Goal: Task Accomplishment & Management: Manage account settings

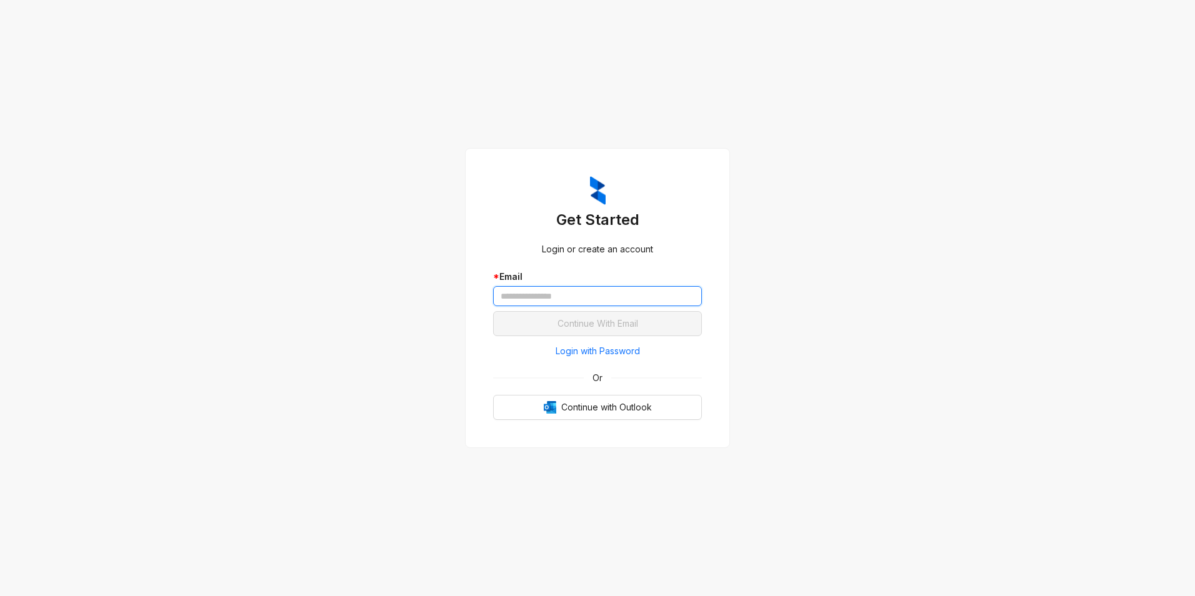
click at [622, 299] on input "text" at bounding box center [597, 296] width 209 height 20
type input "**********"
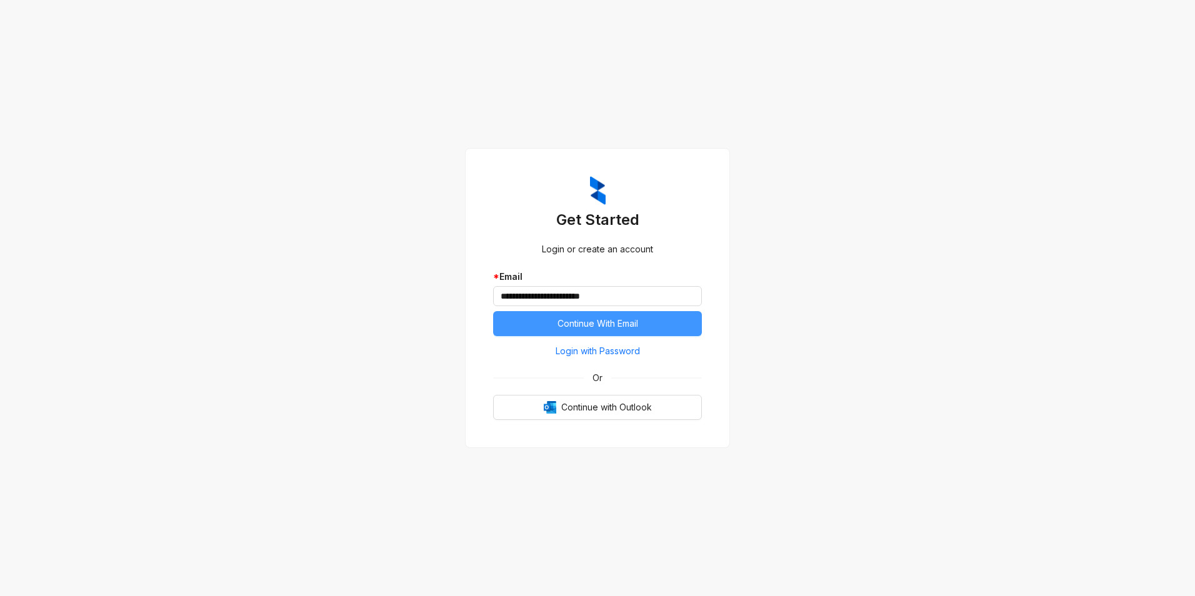
click at [593, 326] on span "Continue With Email" at bounding box center [597, 324] width 81 height 14
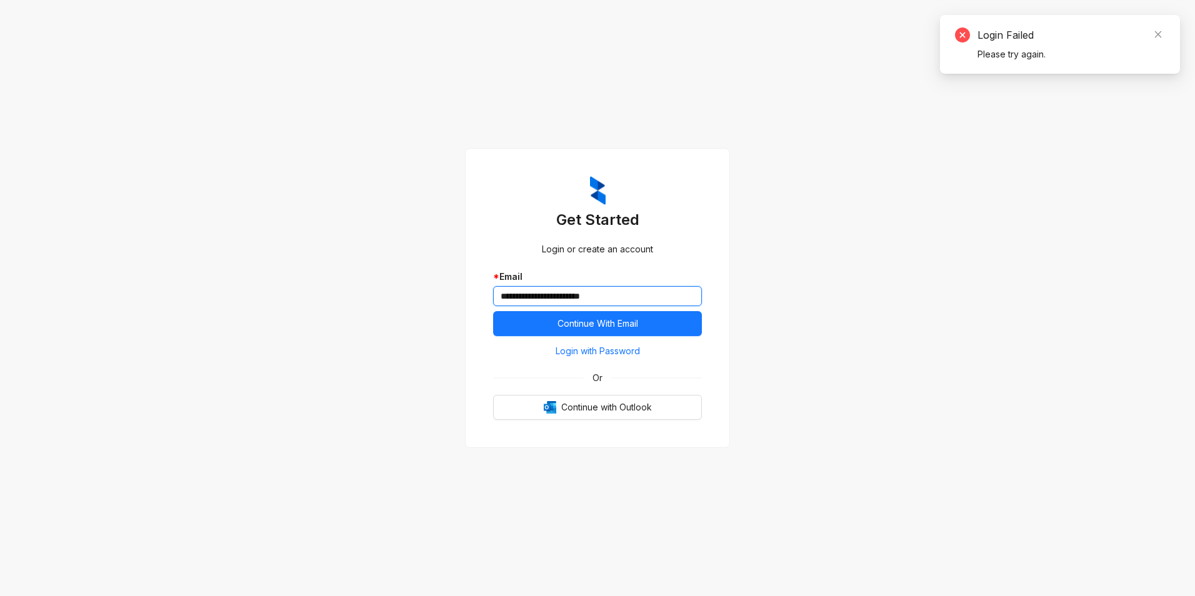
drag, startPoint x: 654, startPoint y: 289, endPoint x: 397, endPoint y: 291, distance: 256.8
click at [397, 291] on div "**********" at bounding box center [597, 298] width 1195 height 596
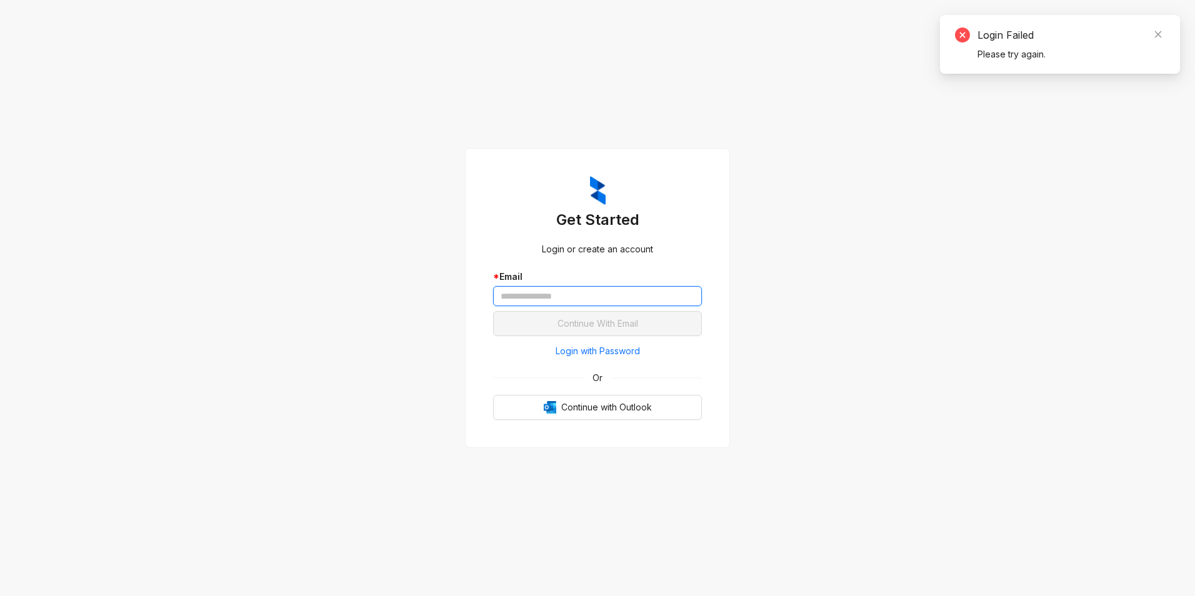
click at [520, 299] on input "text" at bounding box center [597, 296] width 209 height 20
click at [617, 225] on h3 "Get Started" at bounding box center [597, 220] width 209 height 20
click at [577, 301] on input "text" at bounding box center [597, 296] width 209 height 20
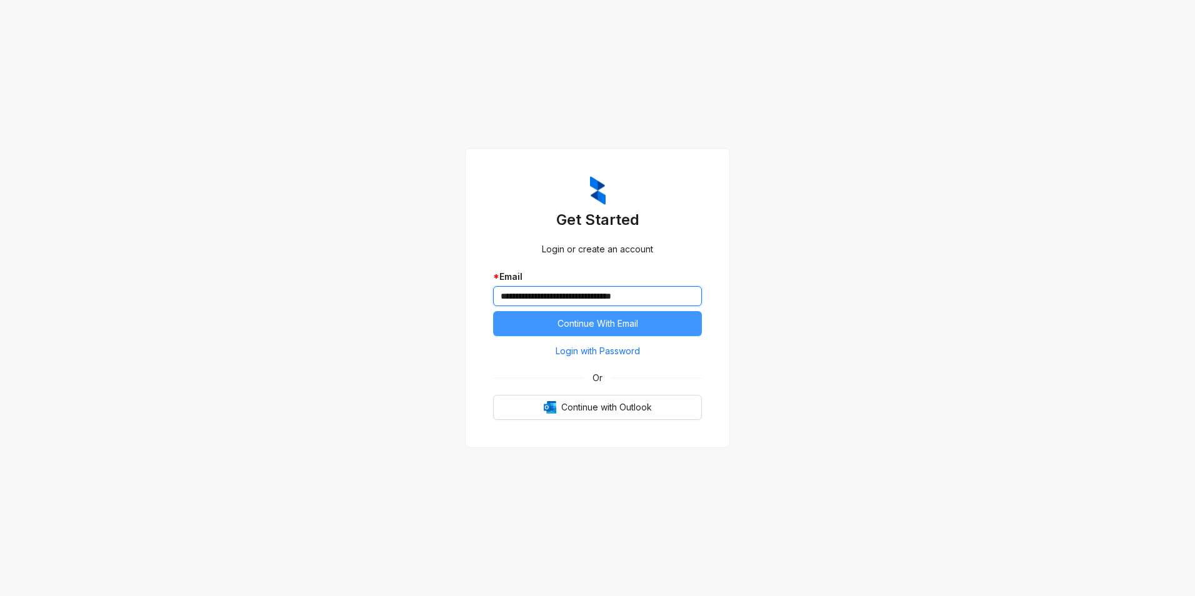
type input "**********"
click at [577, 320] on span "Continue With Email" at bounding box center [597, 324] width 81 height 14
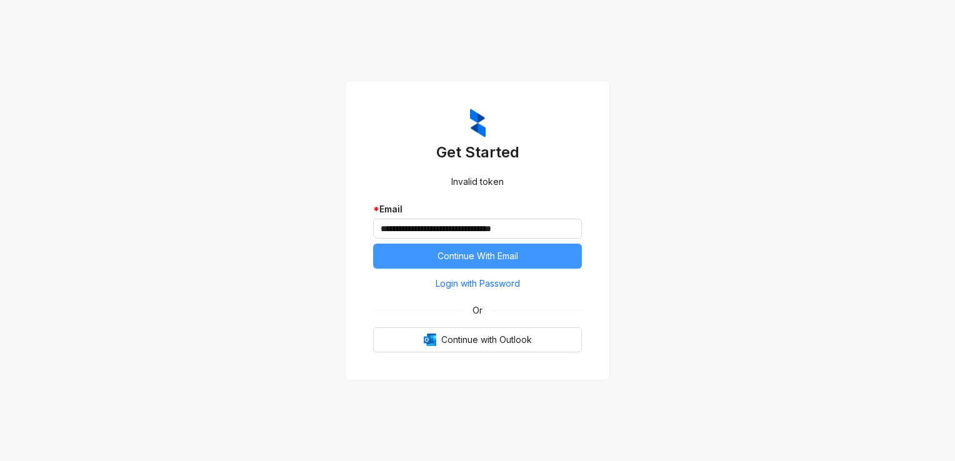
click at [564, 254] on button "Continue With Email" at bounding box center [477, 256] width 209 height 25
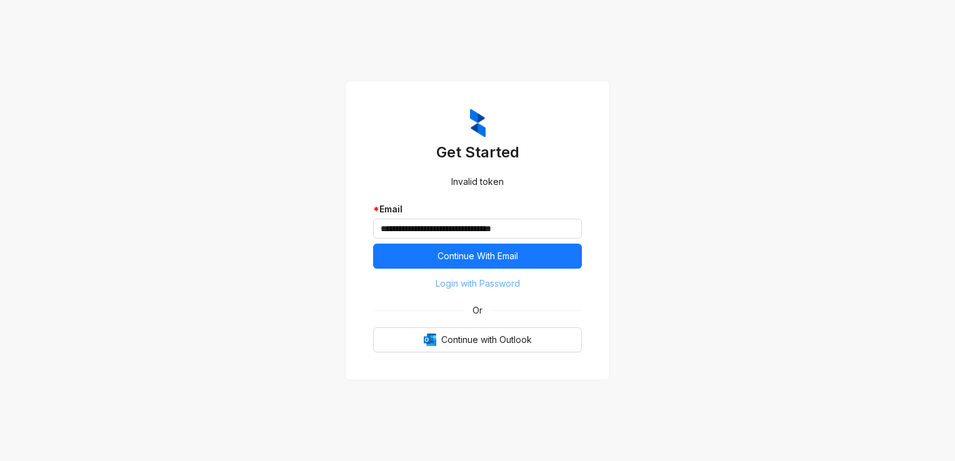
click at [510, 286] on span "Login with Password" at bounding box center [478, 284] width 84 height 14
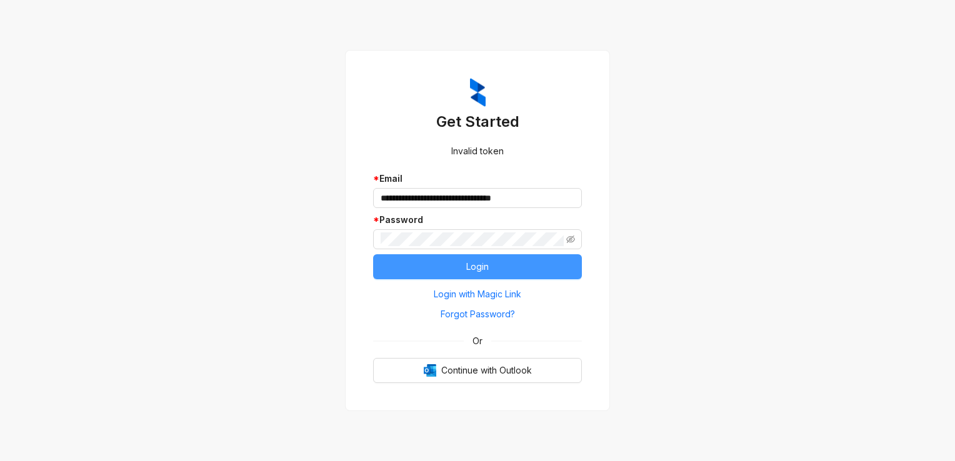
click at [395, 264] on button "Login" at bounding box center [477, 266] width 209 height 25
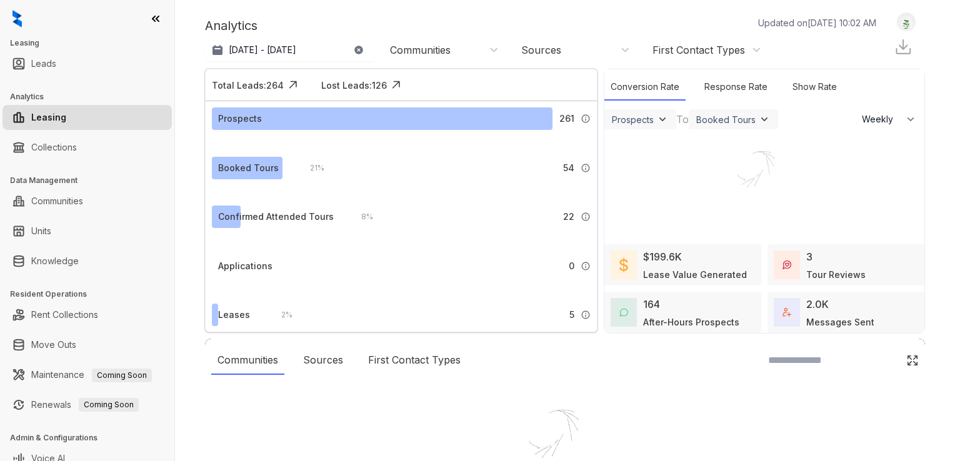
select select "******"
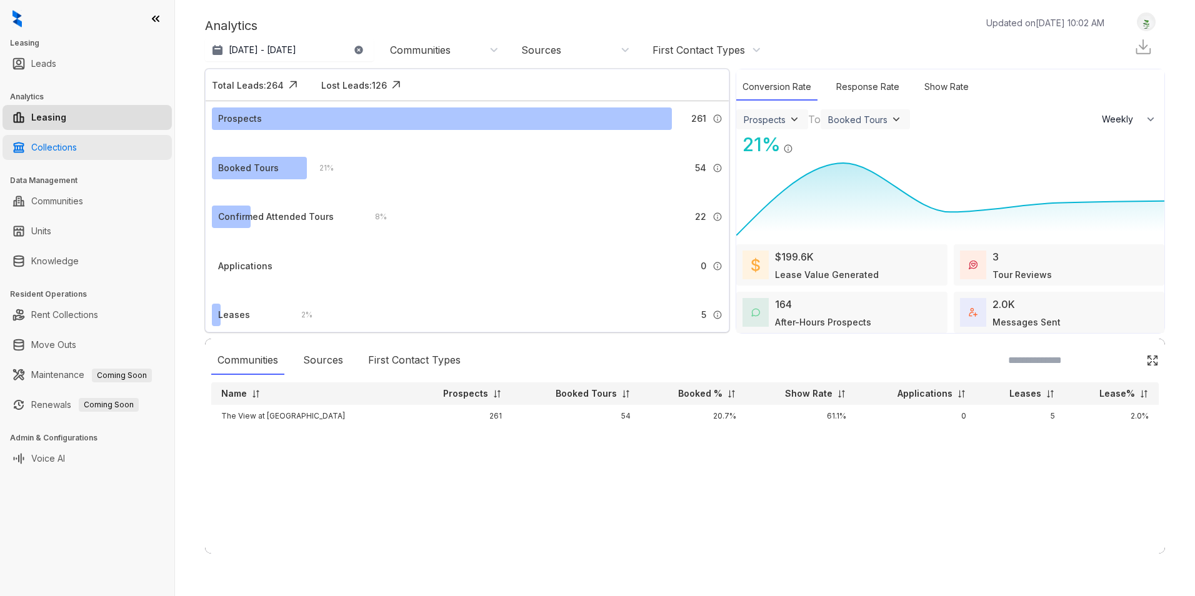
click at [49, 150] on link "Collections" at bounding box center [54, 147] width 46 height 25
click at [77, 143] on link "Collections" at bounding box center [54, 147] width 46 height 25
click at [76, 152] on link "Collections" at bounding box center [54, 147] width 46 height 25
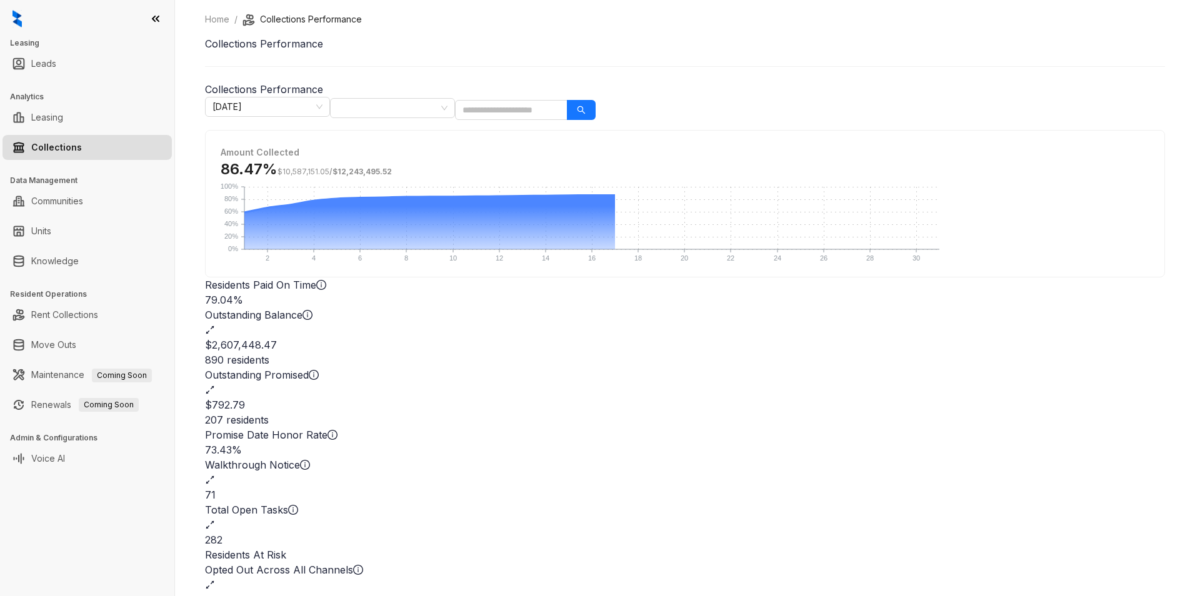
click at [215, 460] on icon "expand-alt" at bounding box center [210, 585] width 10 height 10
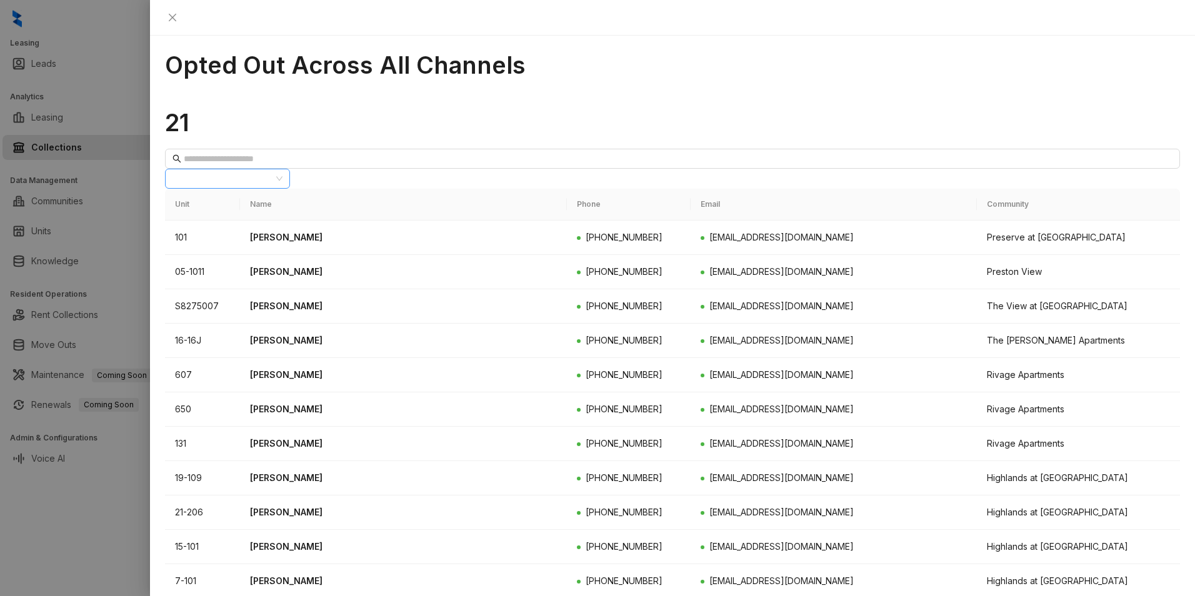
click at [290, 169] on div "All Communities" at bounding box center [227, 179] width 125 height 20
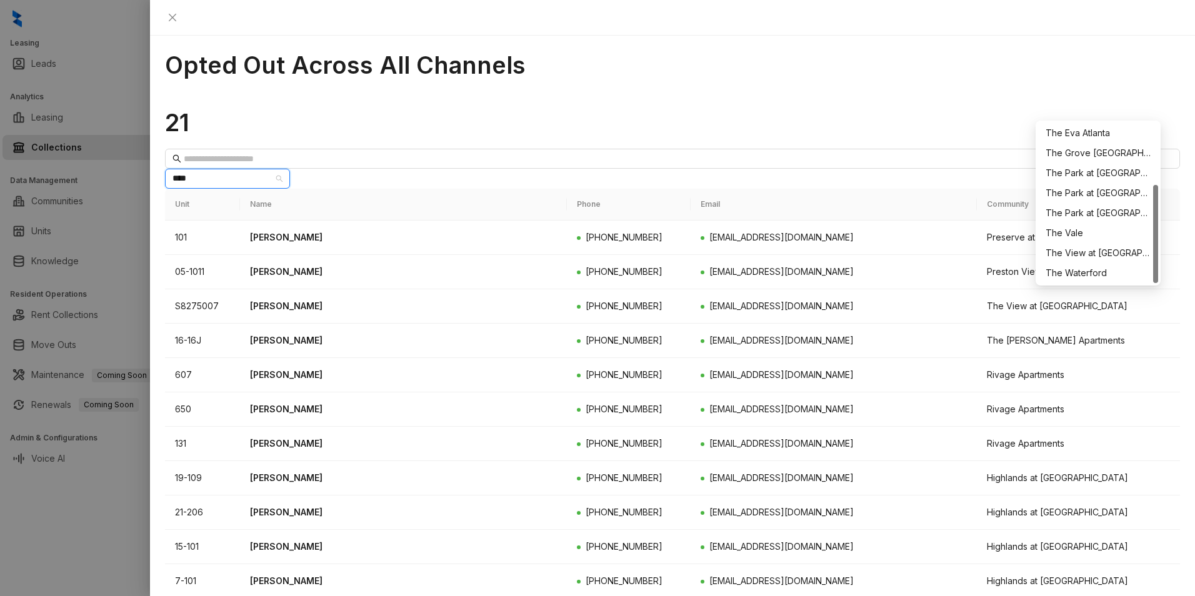
scroll to position [100, 0]
type input "*****"
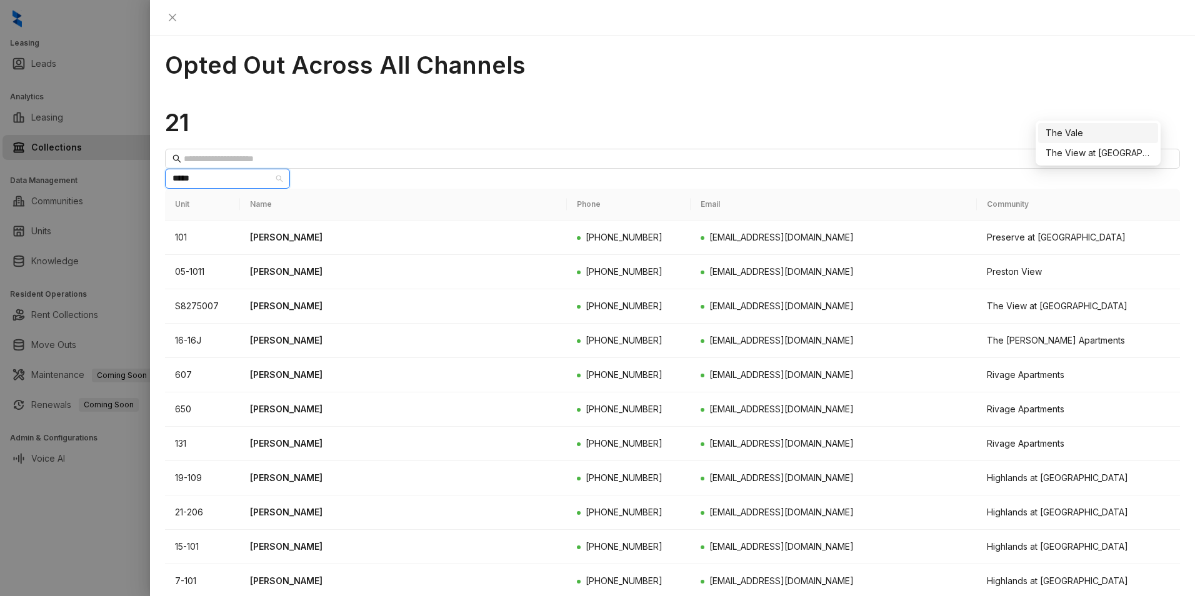
scroll to position [0, 0]
click at [954, 157] on div "The View at [GEOGRAPHIC_DATA]" at bounding box center [1097, 153] width 105 height 14
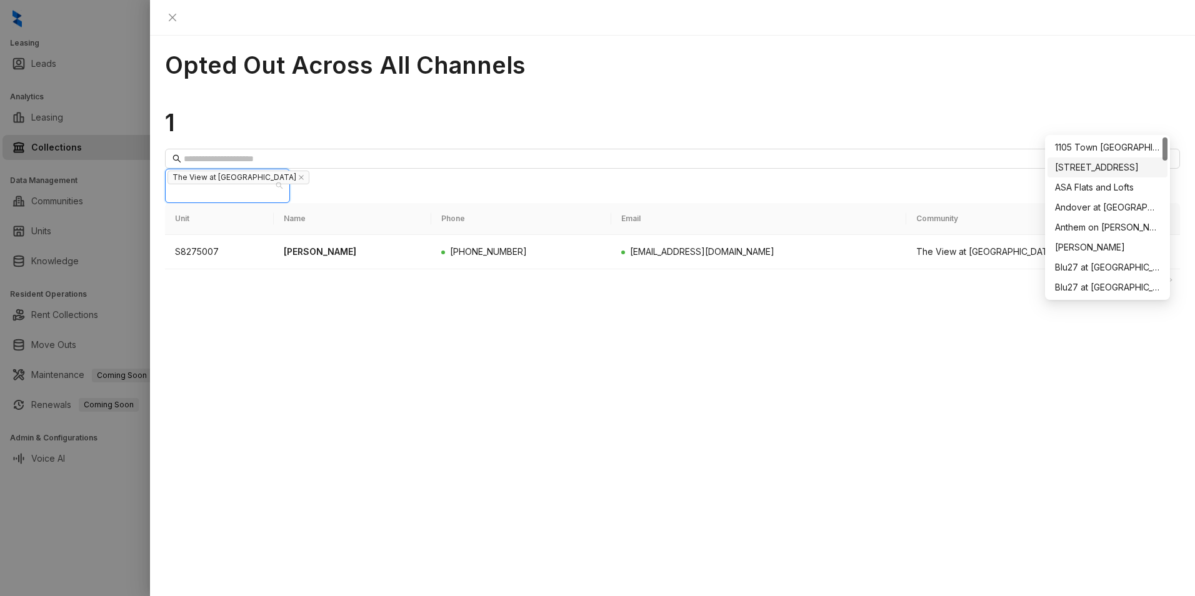
click at [893, 108] on h1 "1" at bounding box center [672, 122] width 1015 height 29
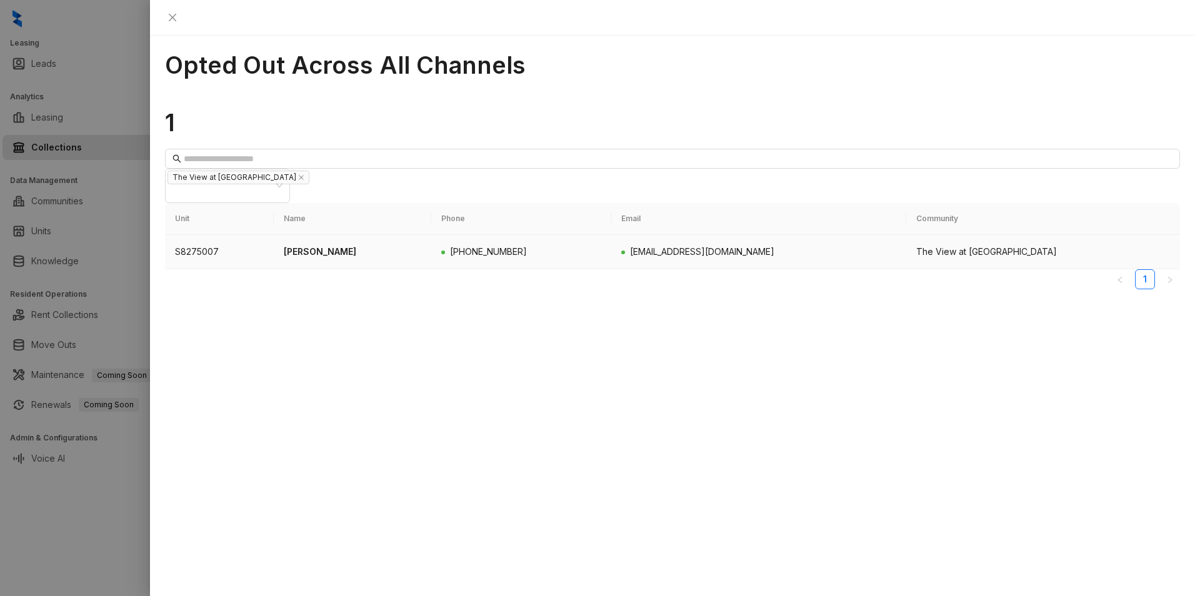
click at [390, 245] on p "[PERSON_NAME]" at bounding box center [352, 252] width 137 height 14
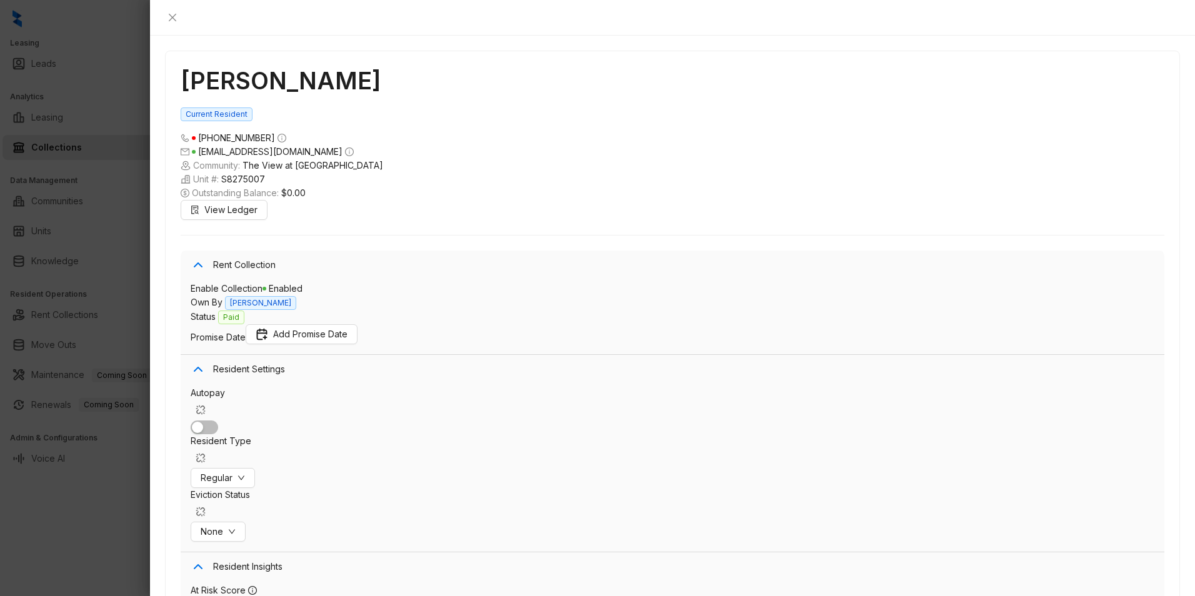
click at [176, 16] on icon "close" at bounding box center [172, 17] width 7 height 7
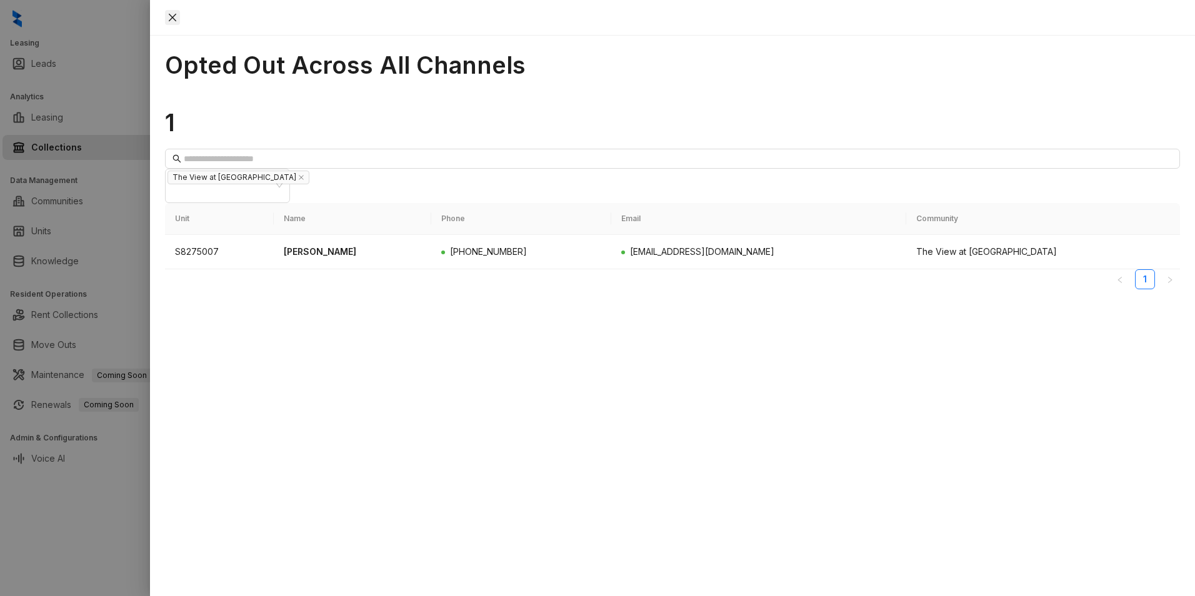
click at [176, 18] on icon "close" at bounding box center [172, 17] width 7 height 7
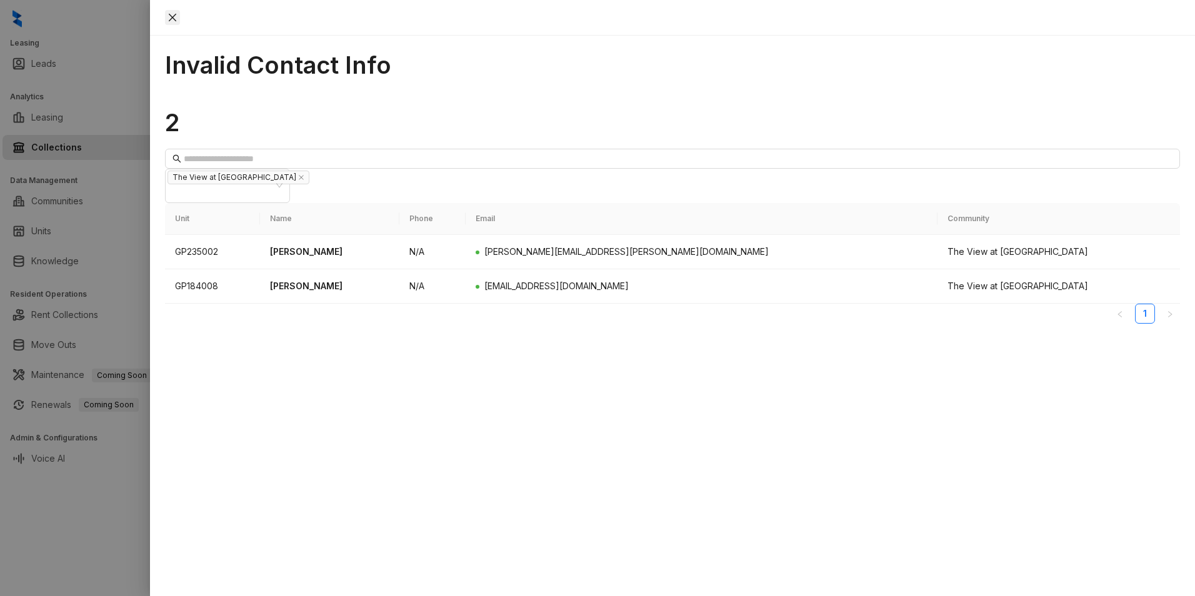
click at [177, 19] on icon "close" at bounding box center [172, 17] width 10 height 10
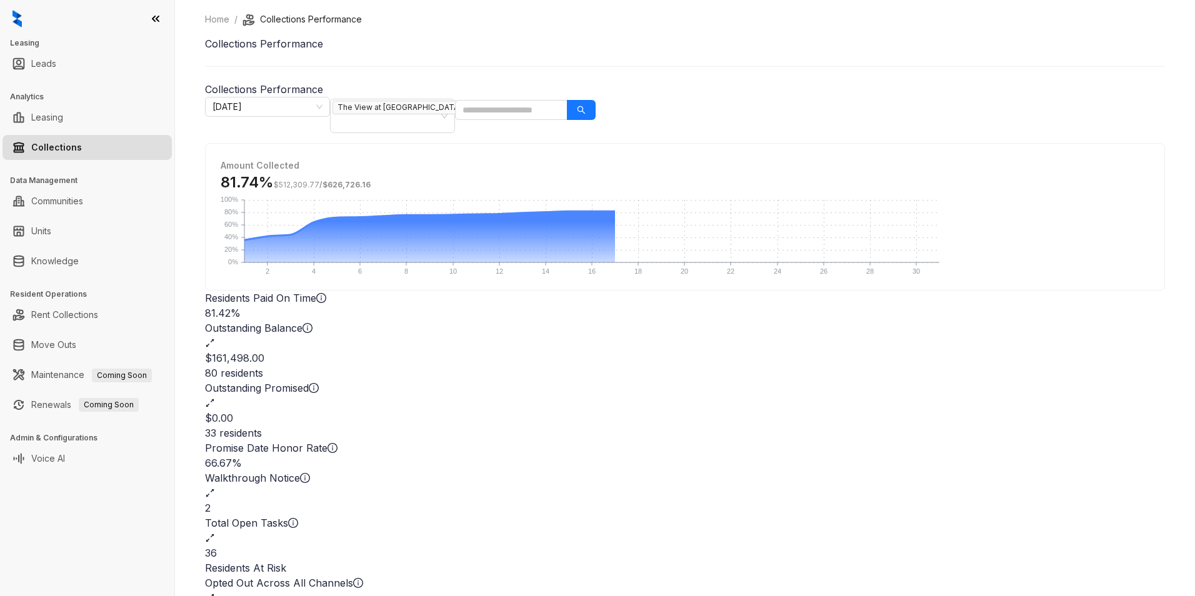
click at [535, 460] on div "2" at bounding box center [685, 507] width 960 height 15
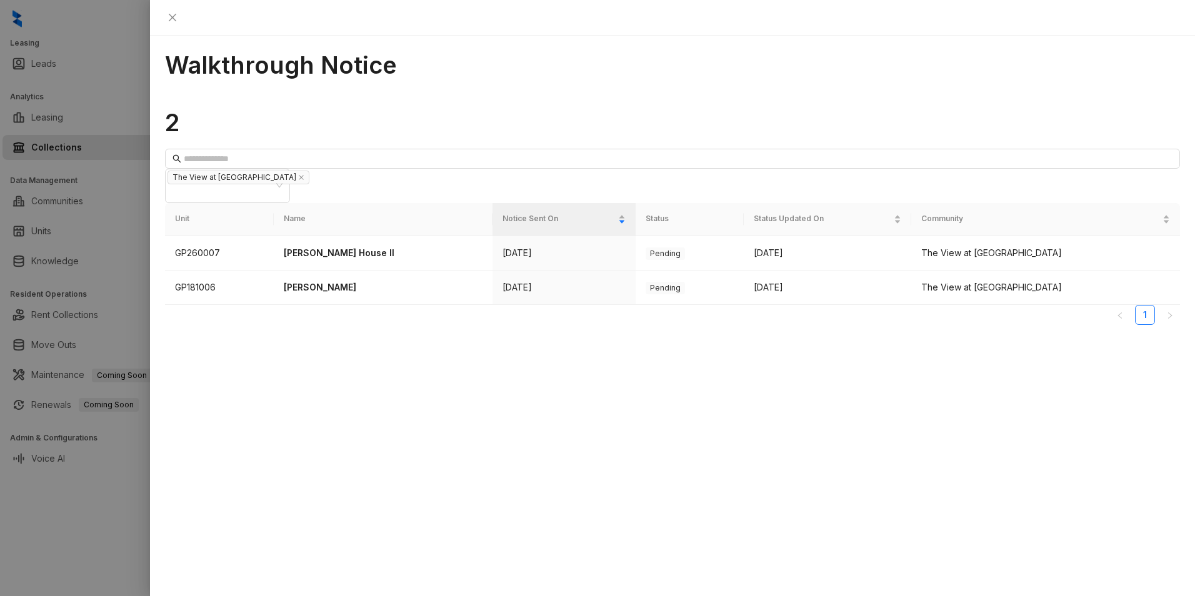
click at [954, 9] on div at bounding box center [672, 18] width 1045 height 36
click at [177, 12] on icon "close" at bounding box center [172, 17] width 10 height 10
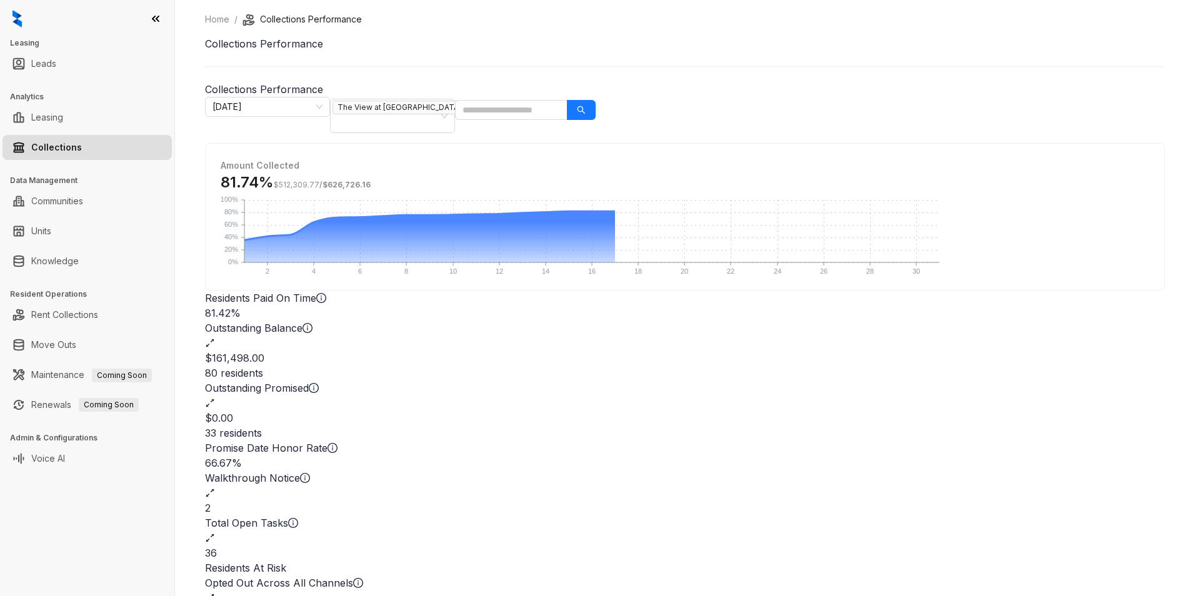
click at [807, 411] on div "$0.00" at bounding box center [685, 418] width 960 height 15
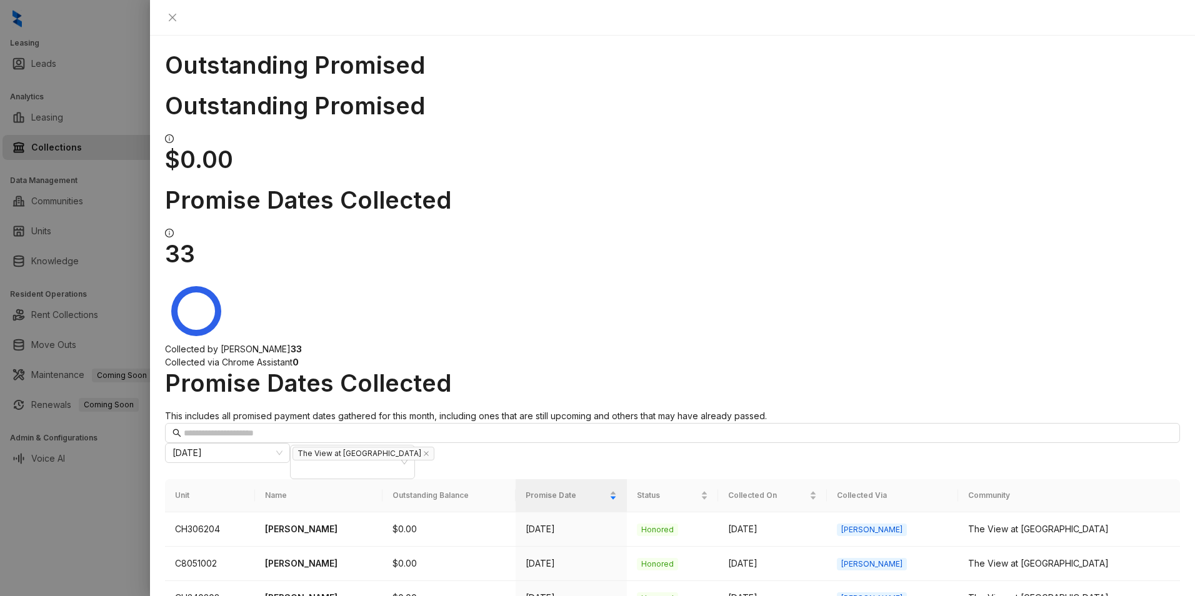
click at [279, 145] on h1 "$0.00" at bounding box center [672, 159] width 1015 height 29
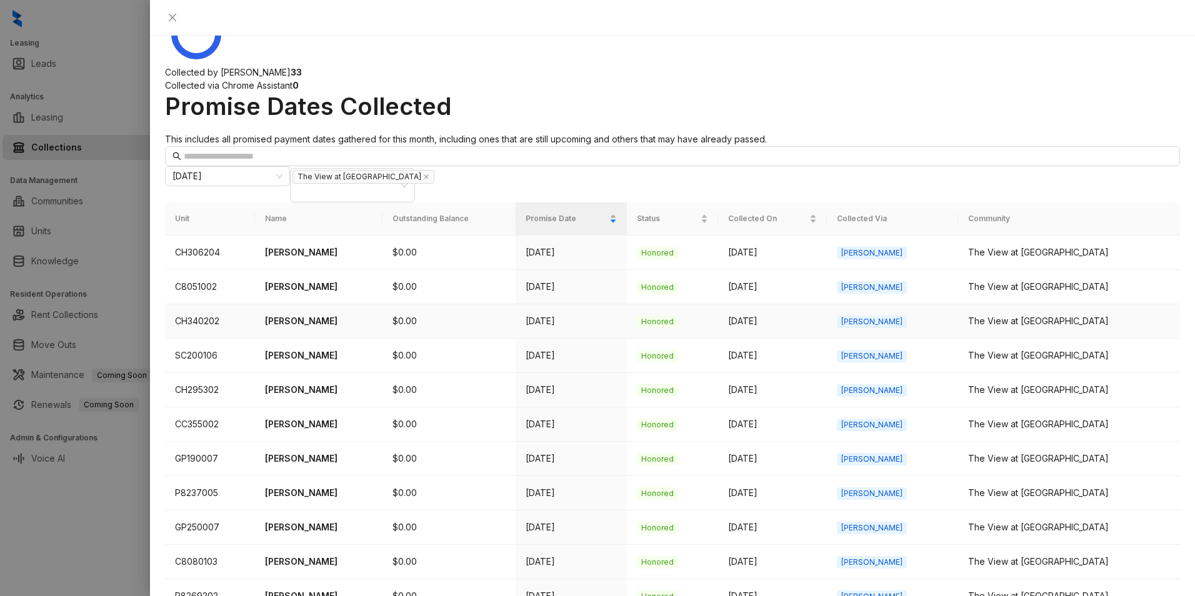
scroll to position [412, 0]
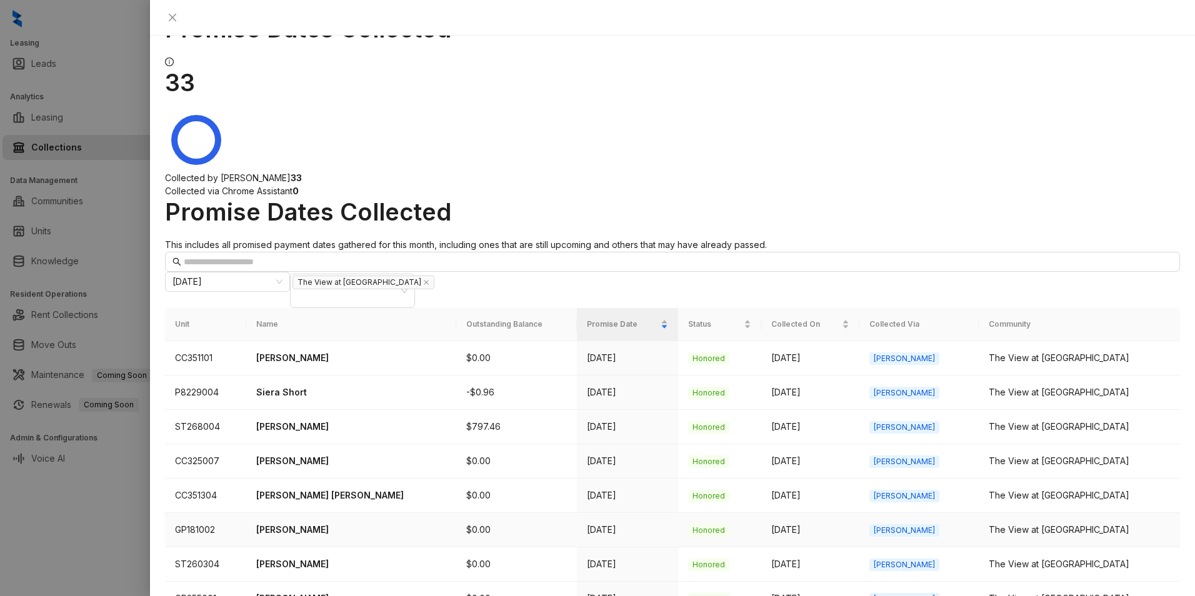
scroll to position [0, 0]
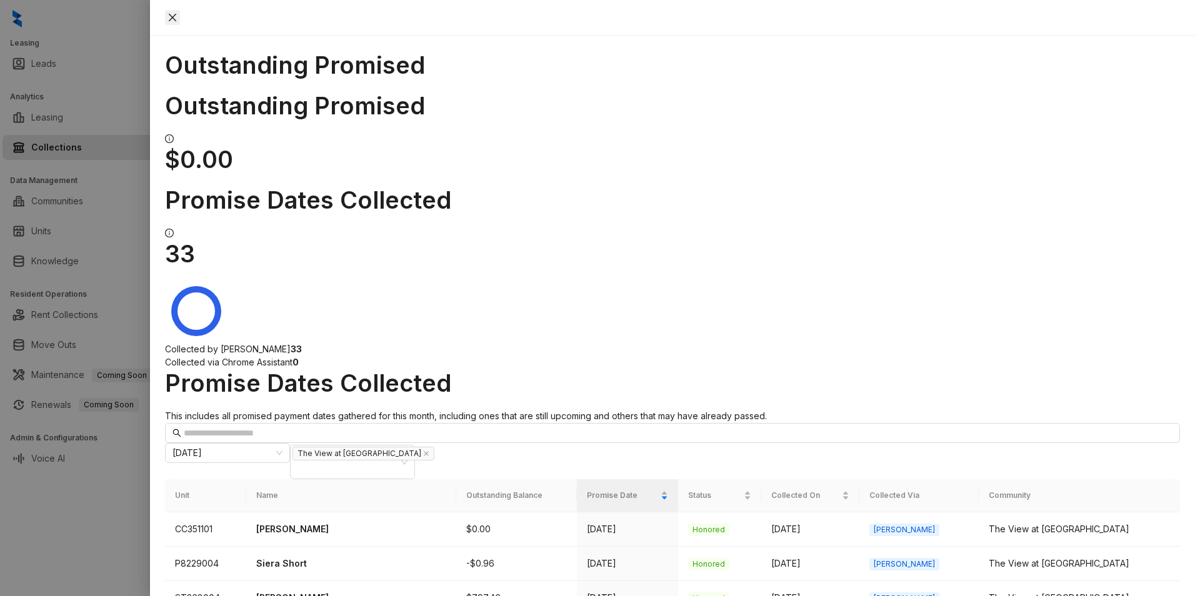
click at [177, 20] on icon "close" at bounding box center [172, 17] width 10 height 10
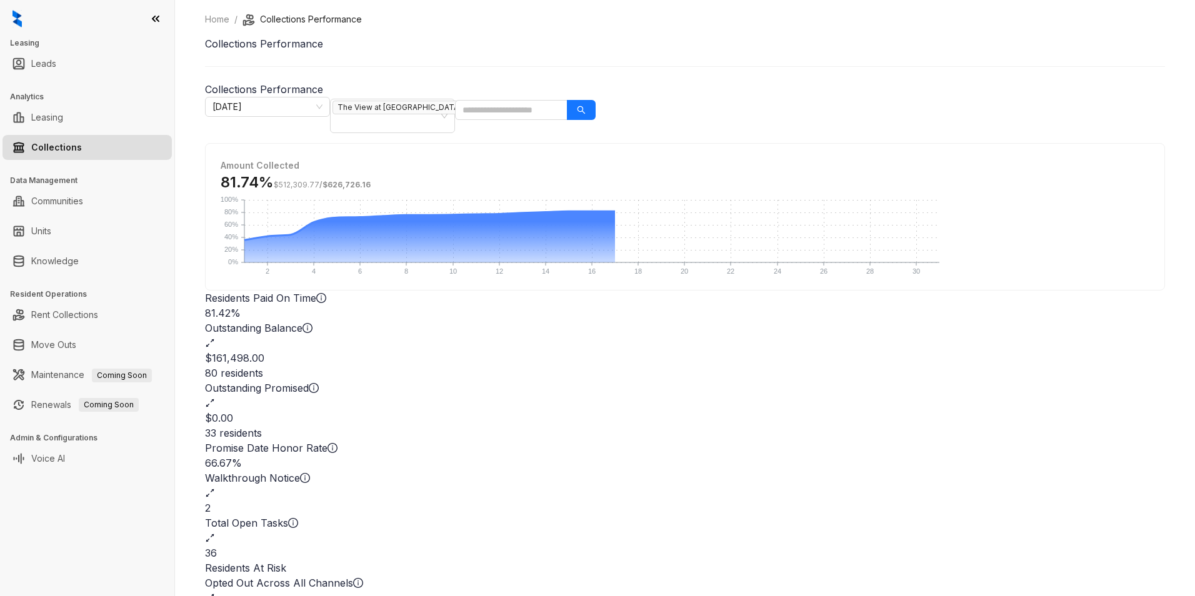
click at [580, 369] on div "Outstanding Balance $161,498.00 80 residents" at bounding box center [685, 351] width 960 height 60
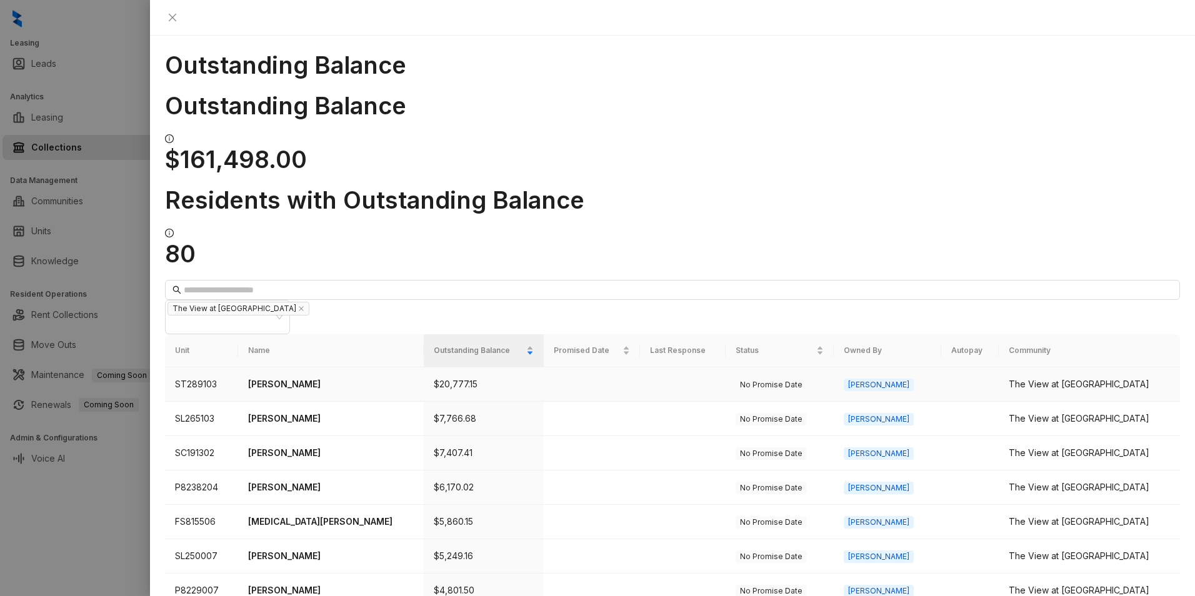
click at [277, 377] on p "[PERSON_NAME]" at bounding box center [331, 384] width 166 height 14
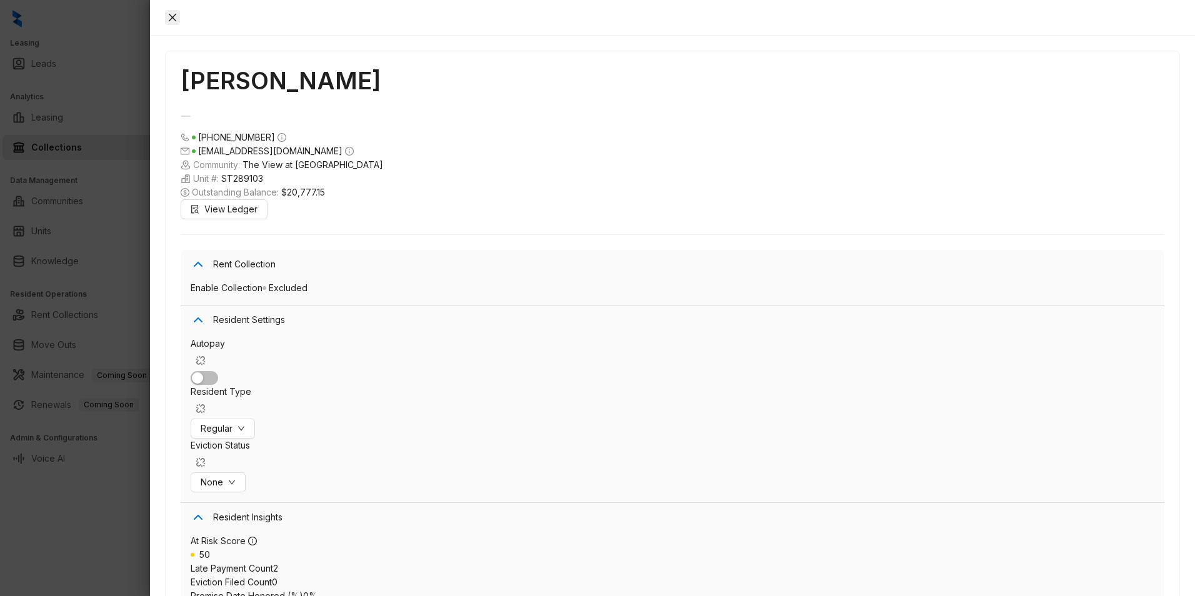
click at [177, 14] on icon "close" at bounding box center [172, 17] width 10 height 10
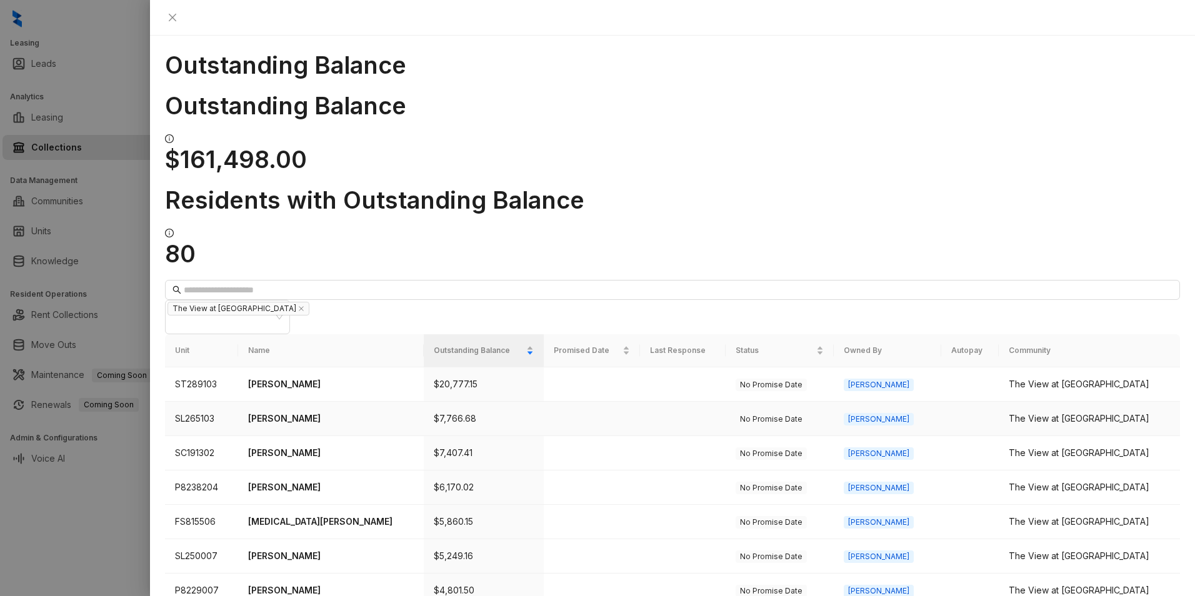
click at [357, 412] on p "[PERSON_NAME]" at bounding box center [331, 419] width 166 height 14
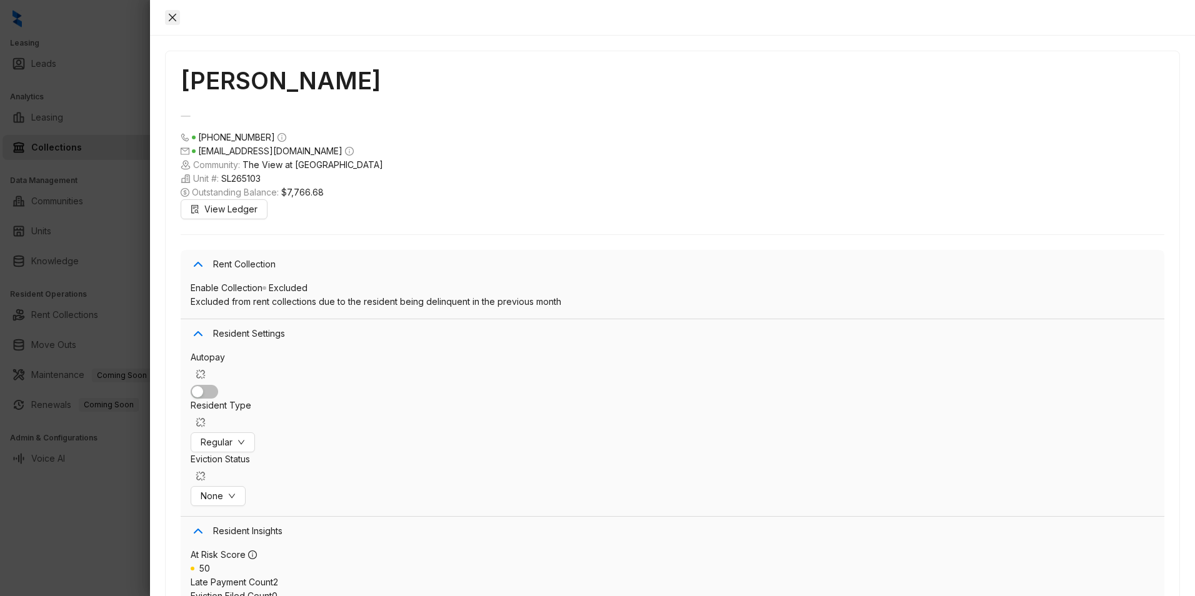
click at [177, 12] on icon "close" at bounding box center [172, 17] width 10 height 10
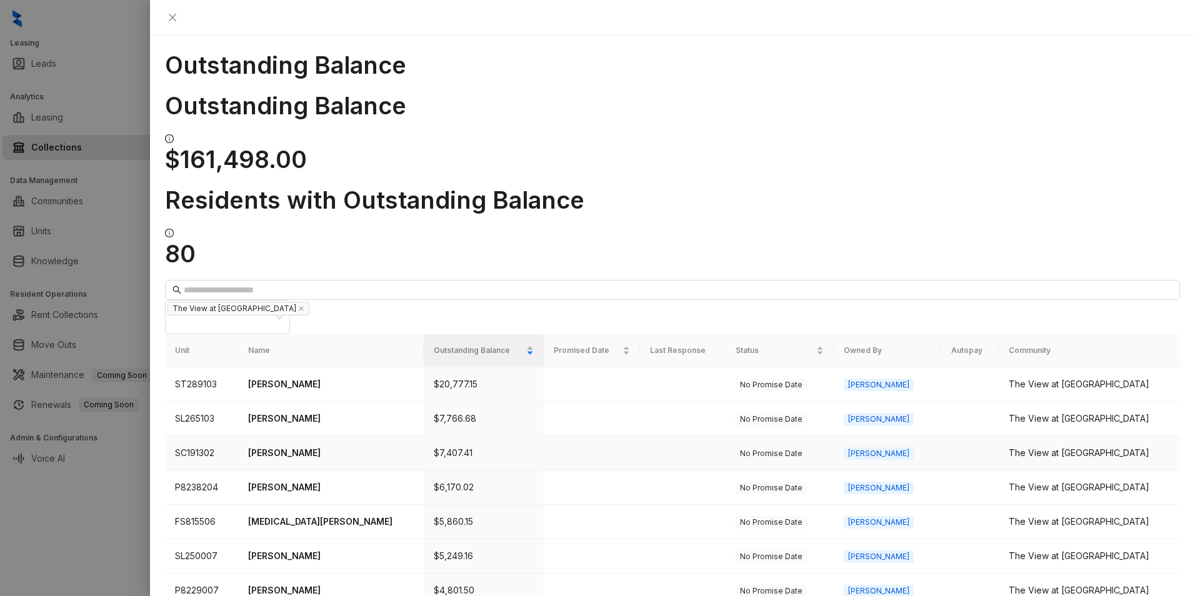
click at [346, 446] on p "[PERSON_NAME]" at bounding box center [331, 453] width 166 height 14
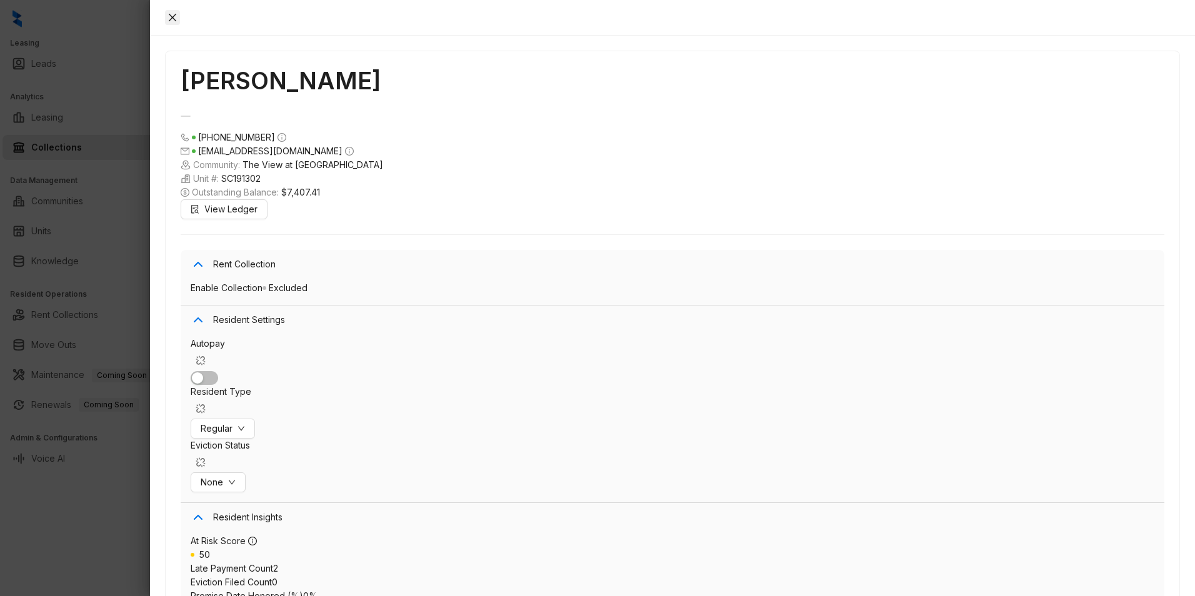
click at [176, 19] on icon "close" at bounding box center [172, 17] width 7 height 7
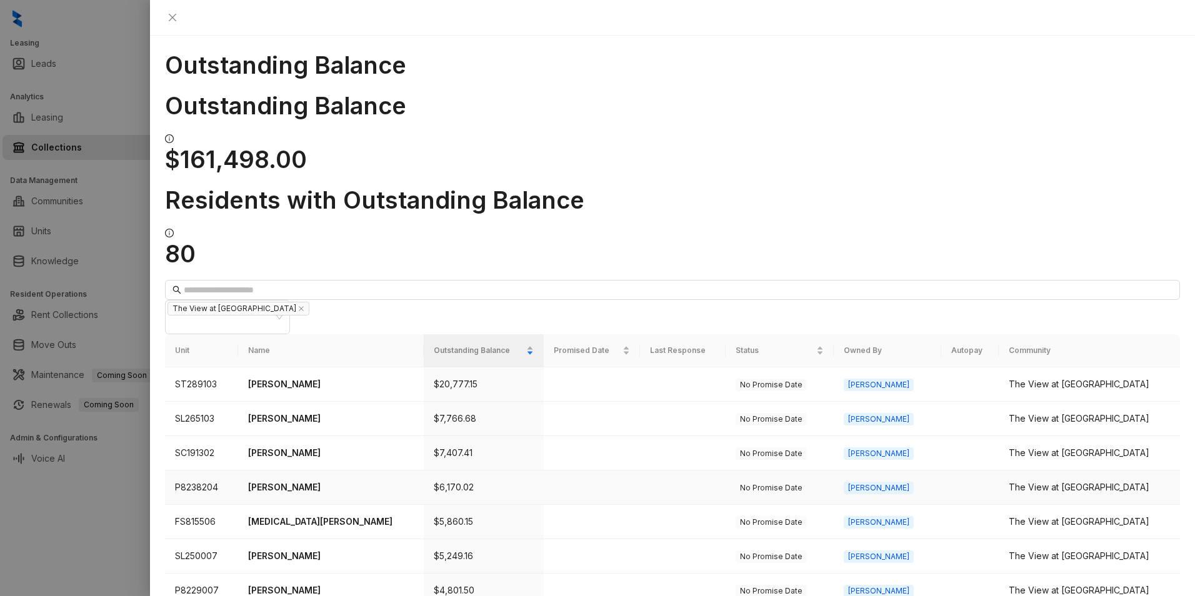
click at [319, 460] on p "[PERSON_NAME]" at bounding box center [331, 487] width 166 height 14
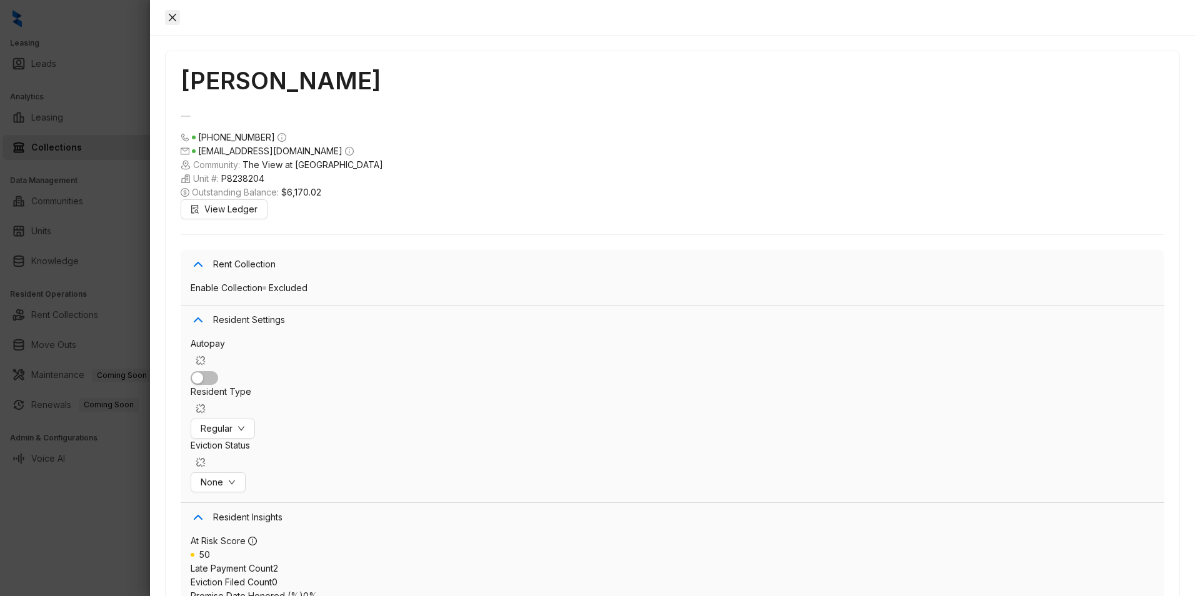
click at [176, 17] on icon "close" at bounding box center [172, 17] width 7 height 7
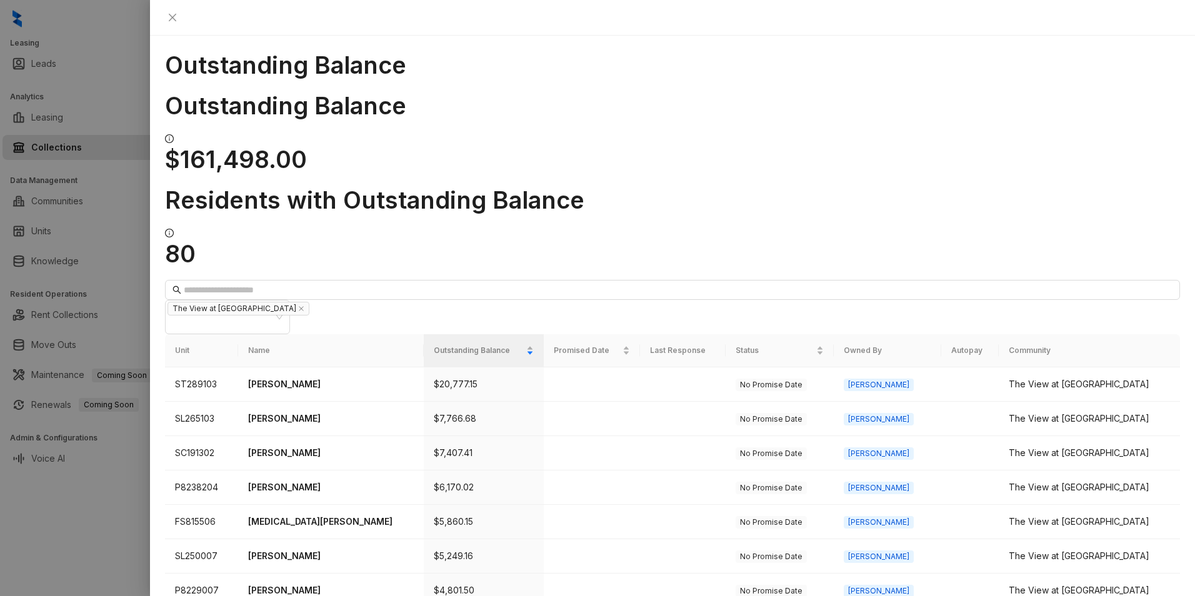
scroll to position [344, 0]
